Goal: Task Accomplishment & Management: Complete application form

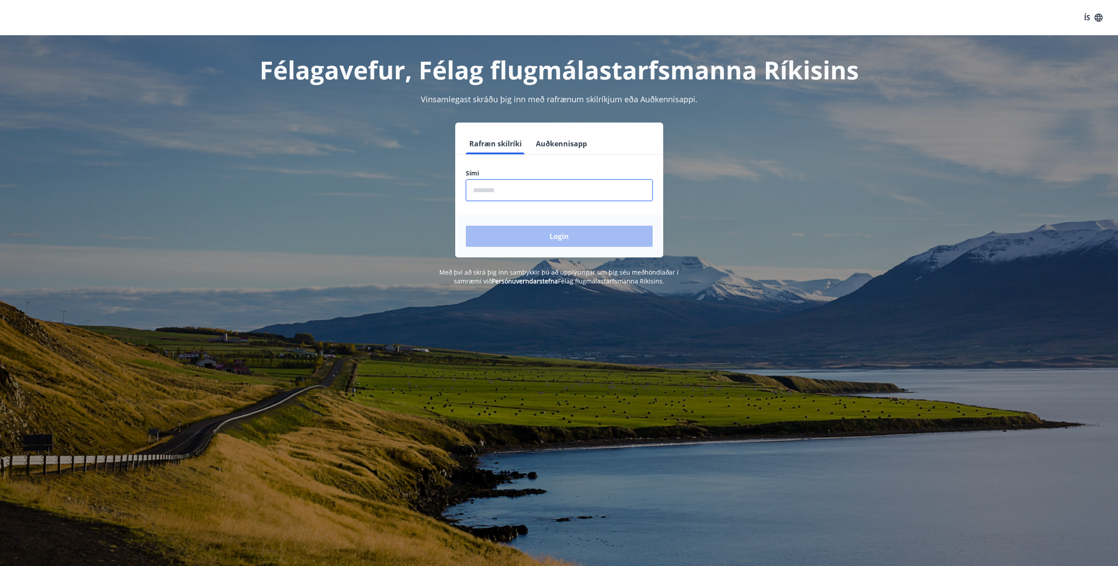
click at [486, 186] on input "phone" at bounding box center [559, 190] width 187 height 22
type input "********"
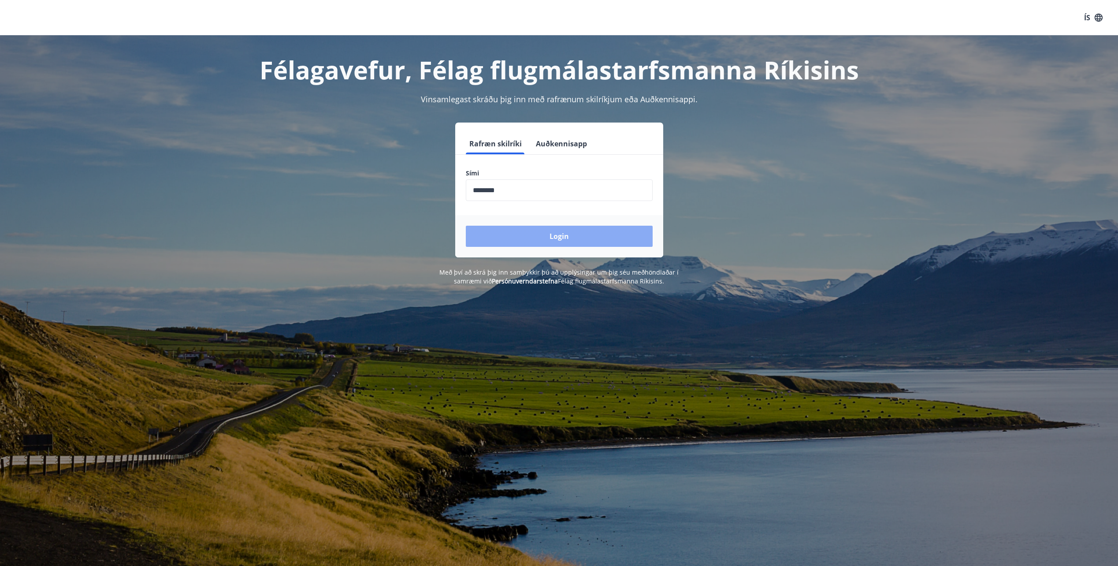
click at [566, 237] on button "Login" at bounding box center [559, 236] width 187 height 21
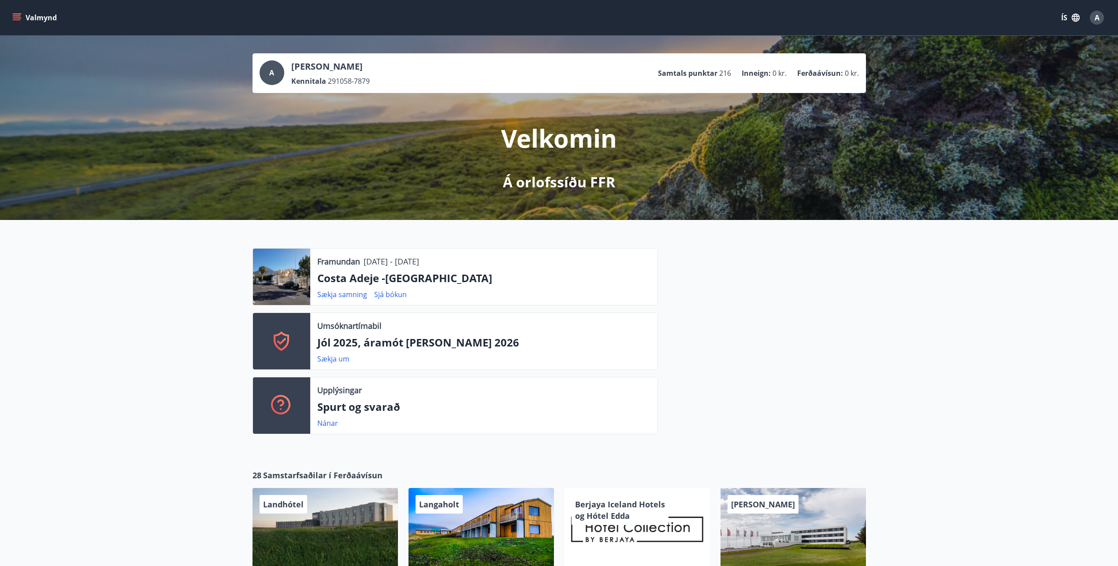
click at [15, 15] on icon "menu" at bounding box center [16, 17] width 9 height 9
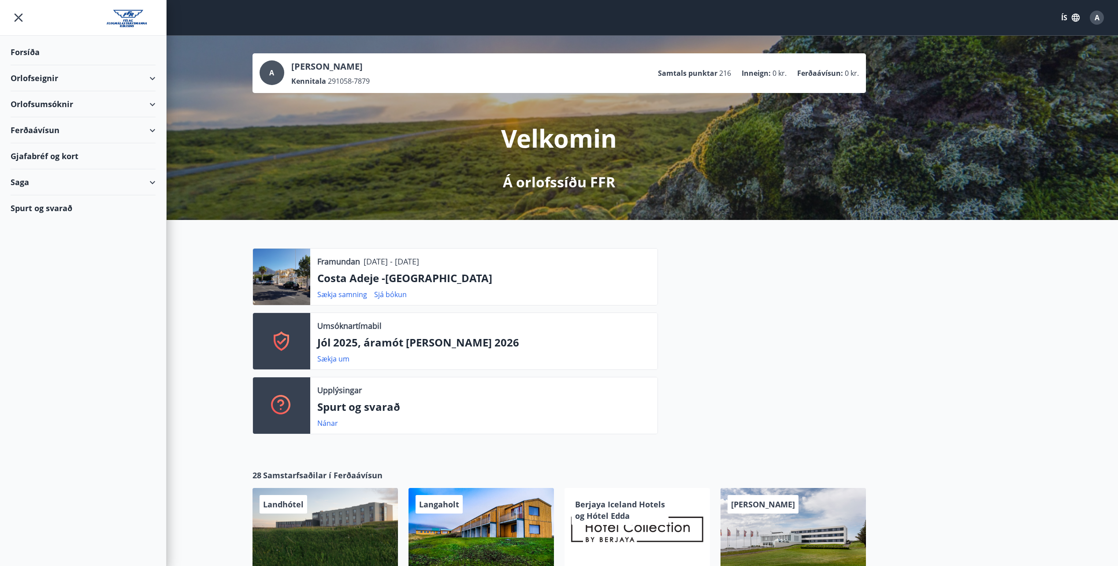
click at [57, 102] on div "Orlofsumsóknir" at bounding box center [83, 104] width 145 height 26
click at [91, 126] on div "Jól 2025, áramót [PERSON_NAME] 2026" at bounding box center [83, 132] width 131 height 30
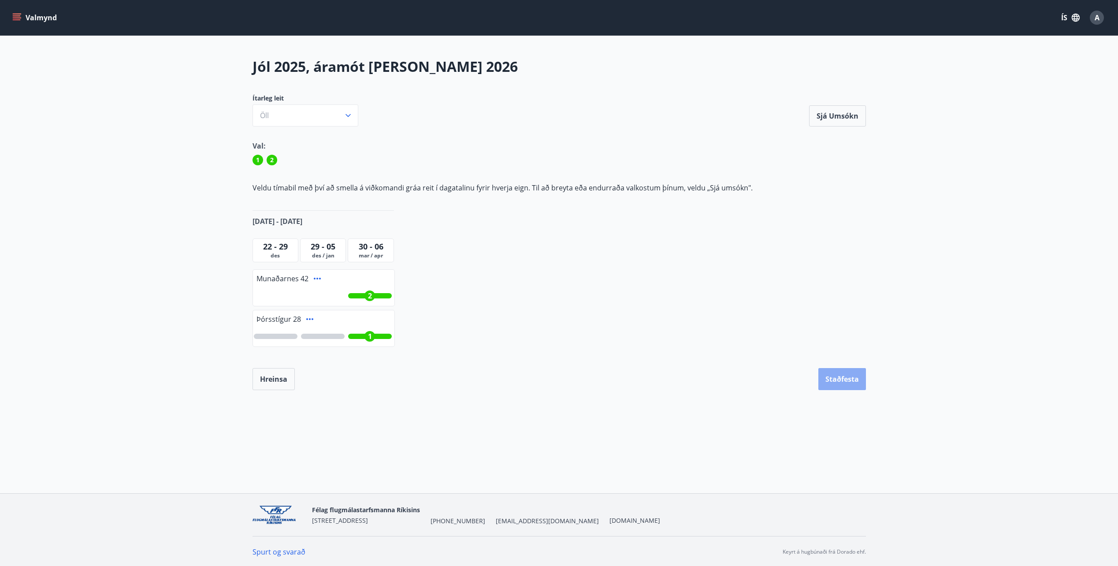
click at [841, 378] on button "Staðfesta" at bounding box center [842, 379] width 48 height 22
click at [840, 116] on button "Sjá umsókn" at bounding box center [837, 115] width 57 height 21
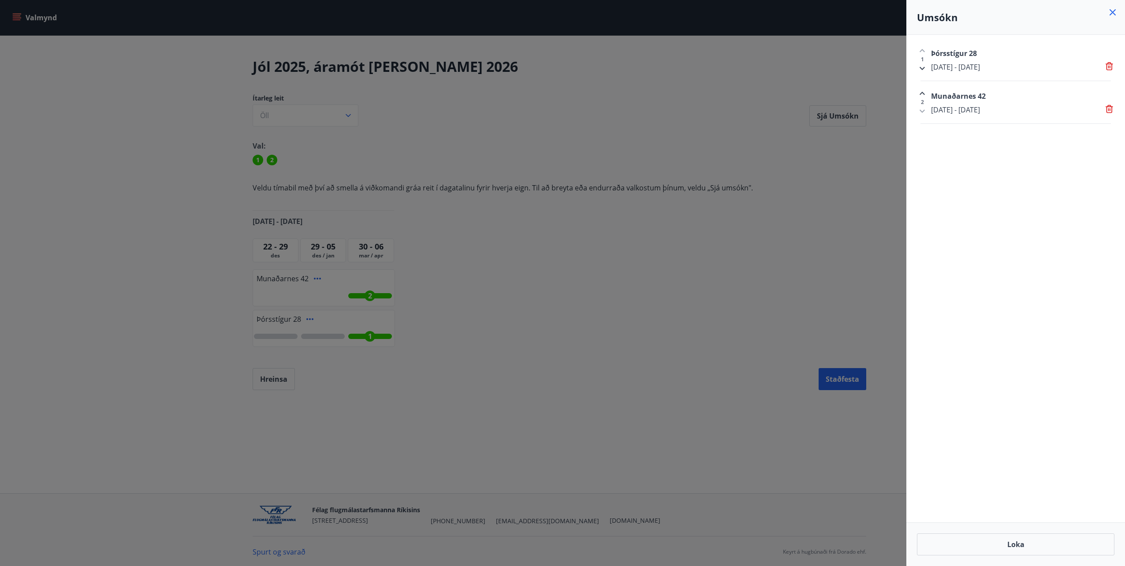
click at [1116, 10] on icon at bounding box center [1112, 12] width 11 height 11
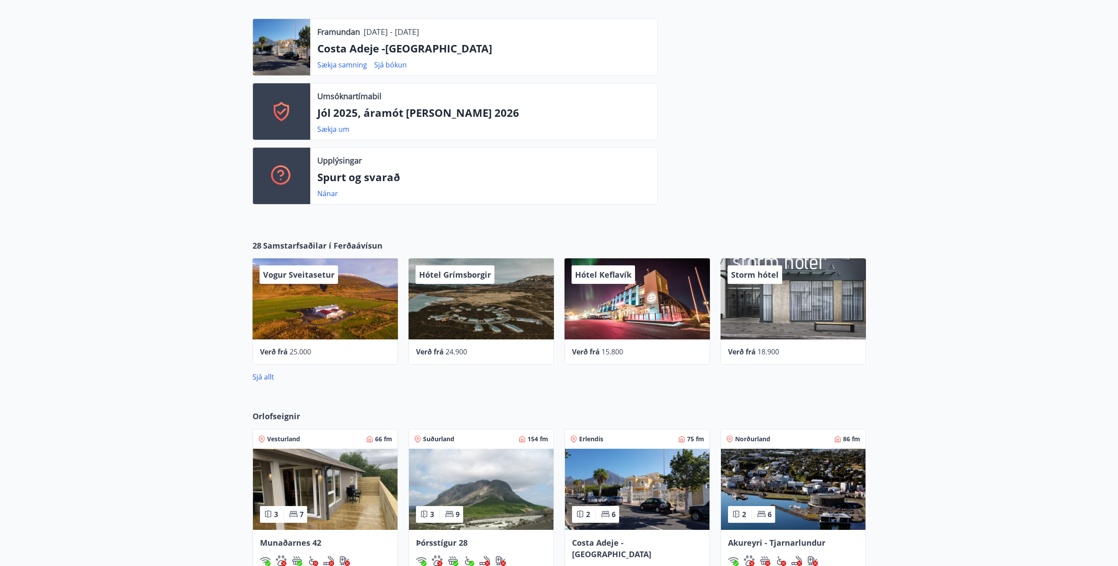
scroll to position [229, 0]
click at [297, 276] on span "Vogur Sveitasetur" at bounding box center [298, 275] width 71 height 11
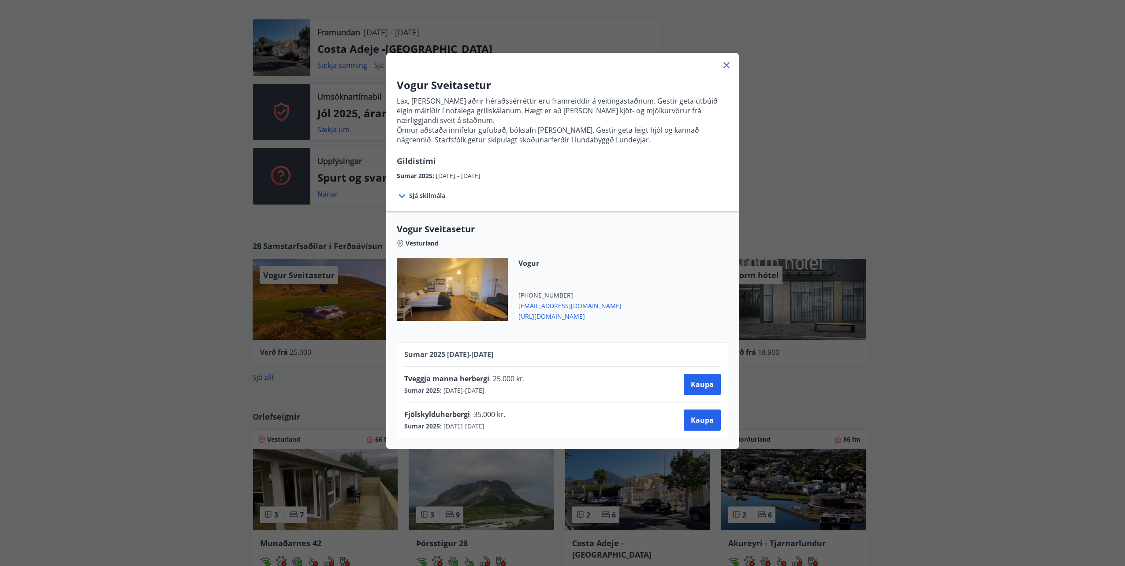
click at [399, 197] on icon at bounding box center [402, 196] width 6 height 4
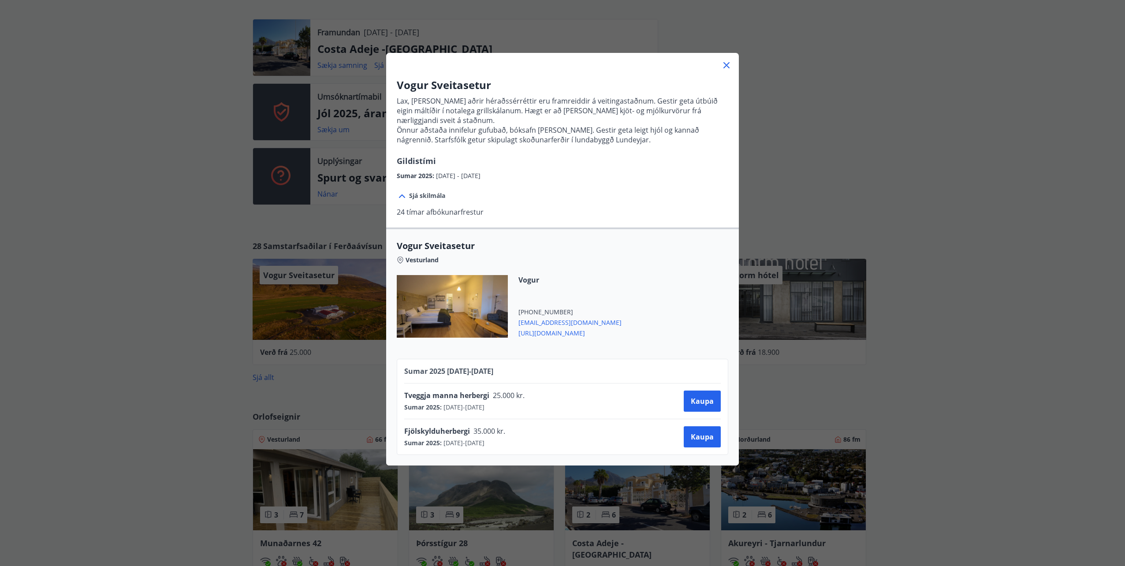
click at [397, 260] on icon at bounding box center [400, 259] width 7 height 7
drag, startPoint x: 726, startPoint y: 65, endPoint x: 720, endPoint y: 66, distance: 5.7
click at [724, 65] on icon at bounding box center [726, 65] width 11 height 11
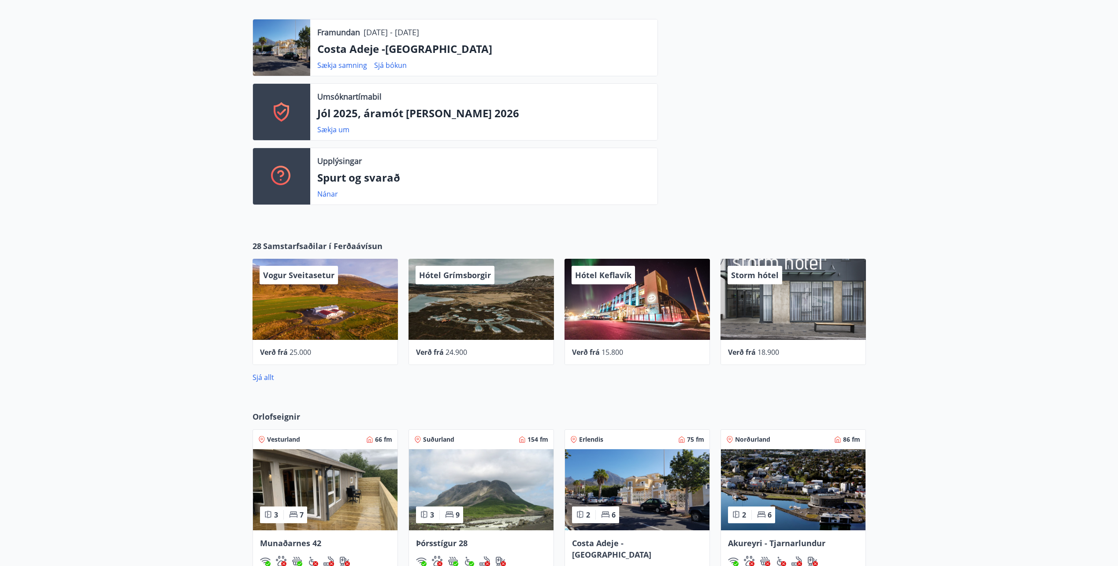
click at [765, 286] on div "Storm hótel" at bounding box center [793, 299] width 145 height 81
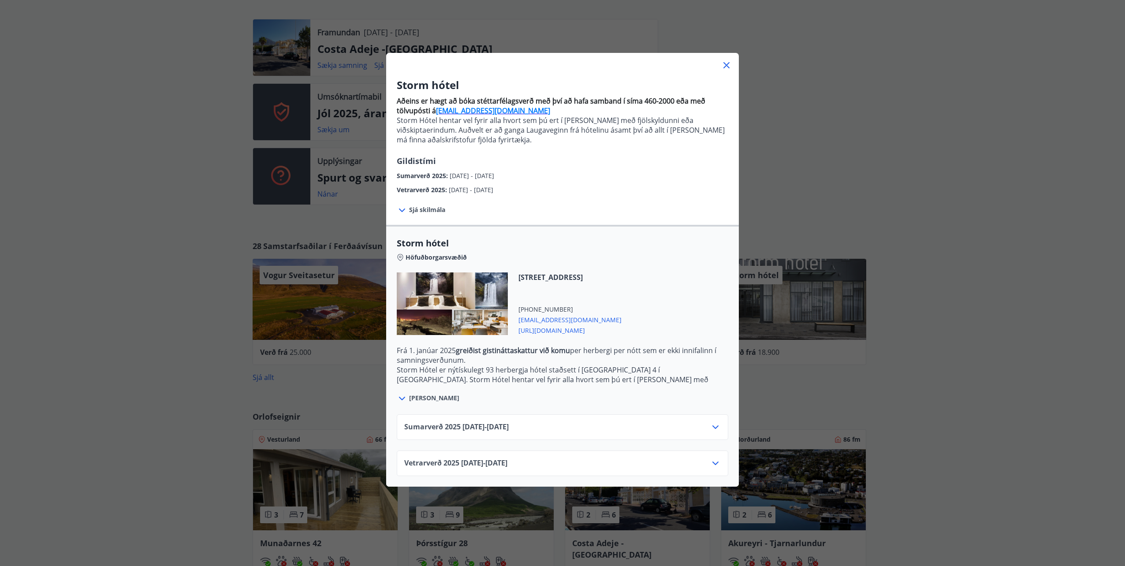
click at [712, 464] on icon at bounding box center [715, 463] width 6 height 4
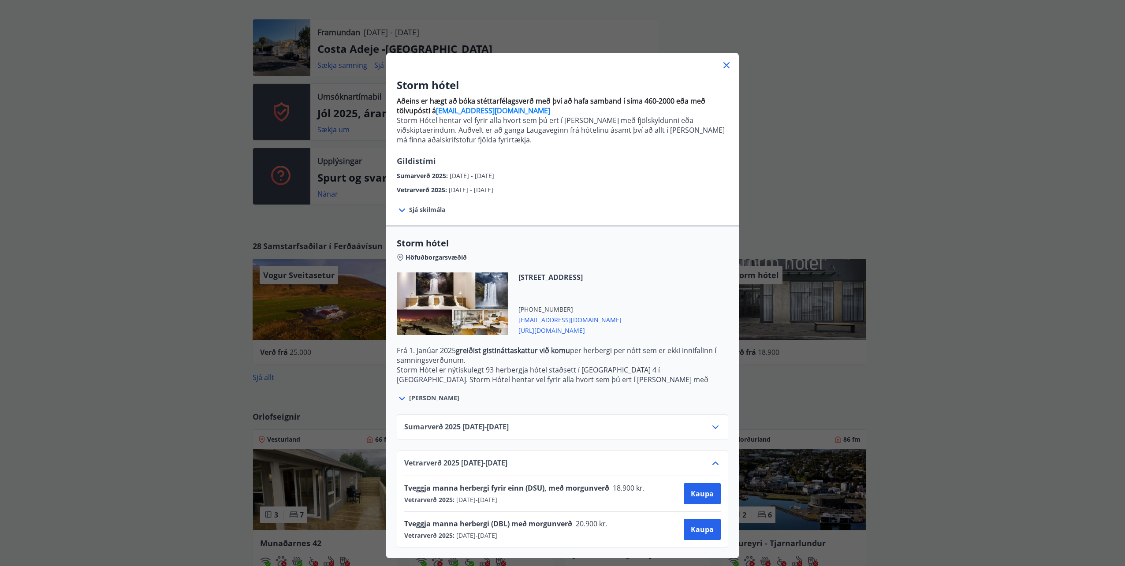
click at [397, 399] on icon at bounding box center [402, 398] width 11 height 11
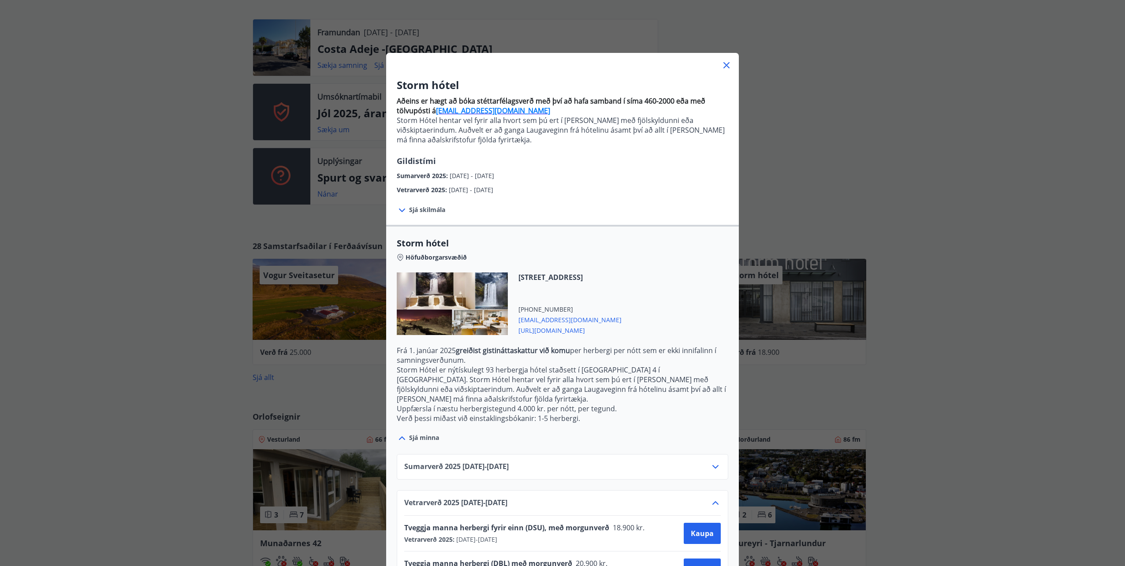
click at [722, 65] on icon at bounding box center [726, 65] width 11 height 11
